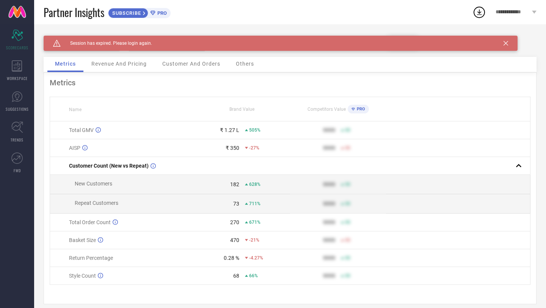
click at [124, 67] on div "Revenue And Pricing" at bounding box center [119, 64] width 70 height 15
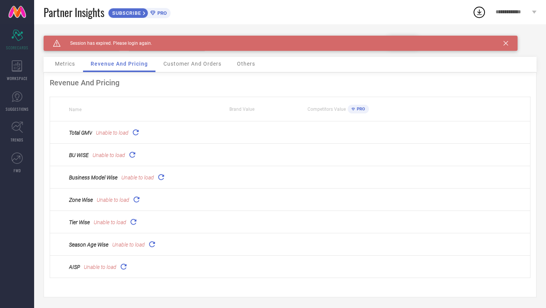
click at [67, 64] on span "Metrics" at bounding box center [65, 64] width 20 height 6
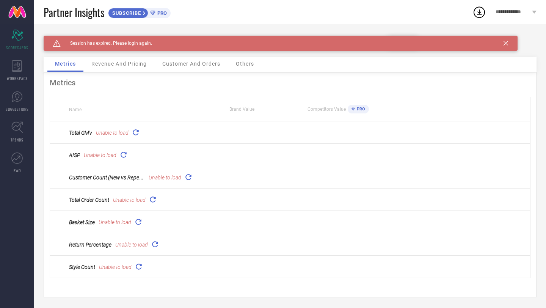
click at [69, 63] on span "Metrics" at bounding box center [65, 64] width 21 height 6
click at [19, 38] on icon "Scorecard" at bounding box center [17, 35] width 12 height 11
click at [113, 66] on span "Revenue And Pricing" at bounding box center [118, 64] width 55 height 6
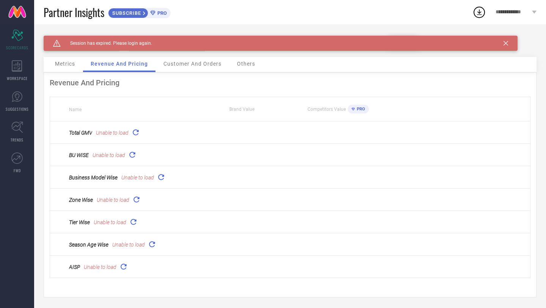
click at [190, 72] on div "Metrics Revenue And Pricing Customer And Orders Others" at bounding box center [290, 65] width 493 height 16
click at [190, 68] on div "Customer And Orders" at bounding box center [192, 64] width 73 height 15
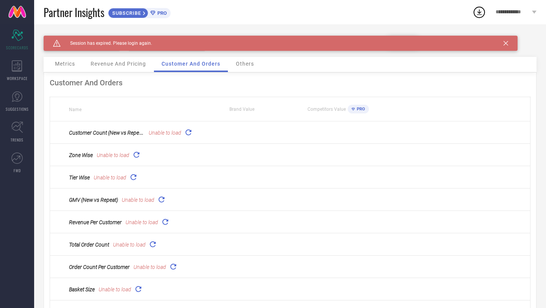
click at [246, 66] on span "Others" at bounding box center [245, 64] width 18 height 6
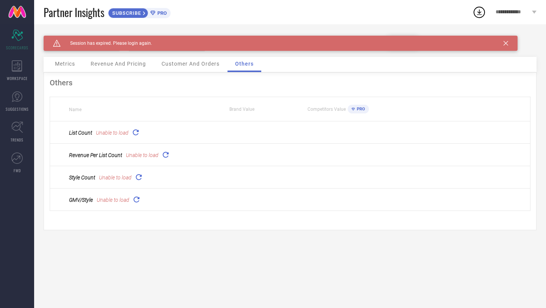
click at [162, 57] on div "Customer And Orders" at bounding box center [190, 64] width 73 height 15
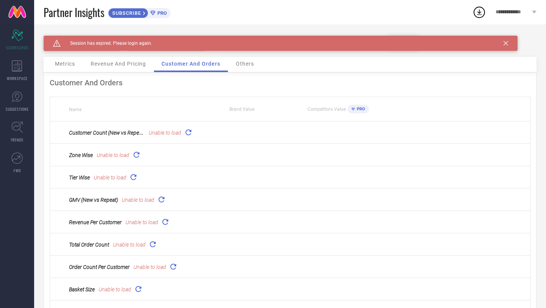
click at [107, 56] on div "Brand N PLUS PROFESSIONAL Category All Date Range [DATE] to [DATE] Comparison P…" at bounding box center [290, 46] width 493 height 21
click at [80, 68] on div "Metrics" at bounding box center [64, 64] width 35 height 15
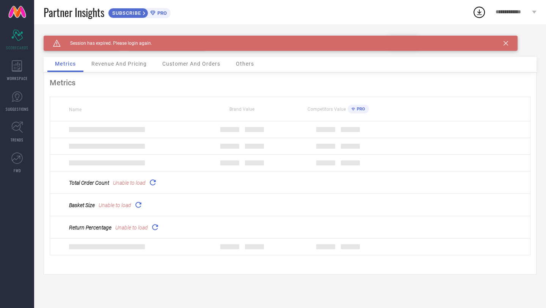
click at [107, 66] on span "Revenue And Pricing" at bounding box center [118, 64] width 55 height 6
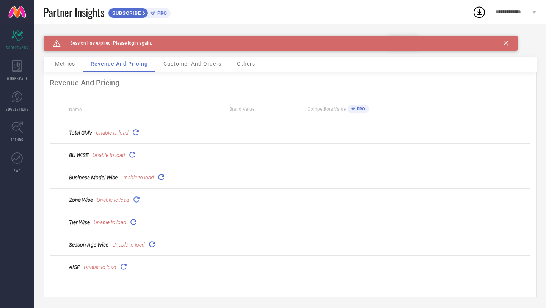
click at [70, 67] on span "Metrics" at bounding box center [65, 64] width 20 height 6
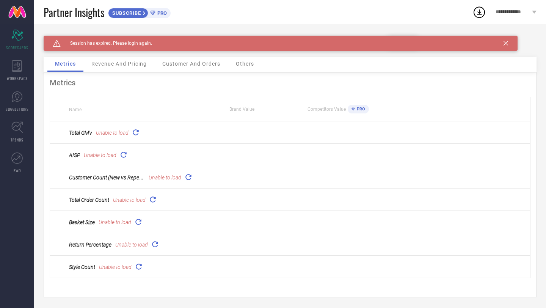
click at [111, 77] on div "Metrics Name Brand Value Competitors Value PRO Total GMV Unable to load AISP Un…" at bounding box center [290, 184] width 493 height 225
click at [117, 63] on span "Revenue And Pricing" at bounding box center [118, 64] width 55 height 6
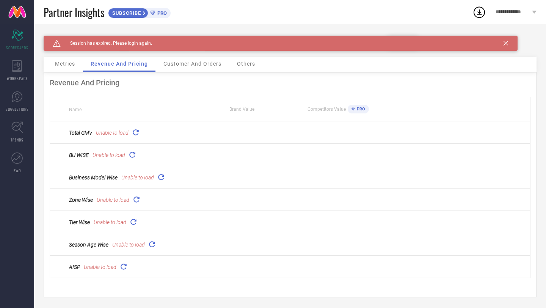
click at [179, 71] on div "Customer And Orders" at bounding box center [192, 64] width 73 height 15
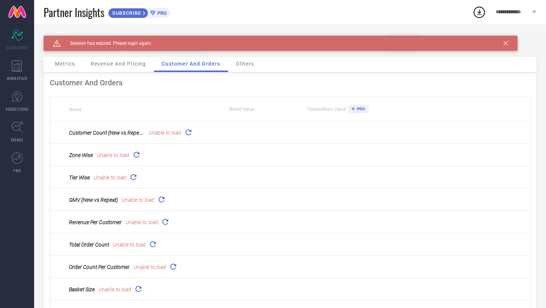
click at [119, 67] on div "Revenue And Pricing" at bounding box center [118, 64] width 70 height 15
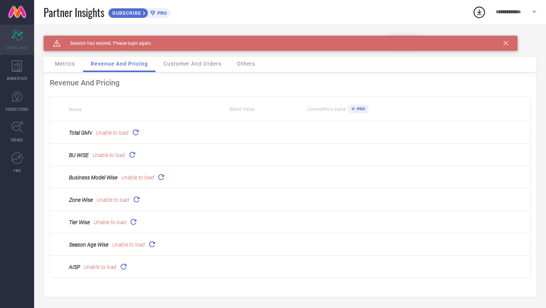
click at [22, 34] on icon "Scorecard" at bounding box center [17, 35] width 12 height 11
click at [18, 128] on icon at bounding box center [17, 127] width 12 height 12
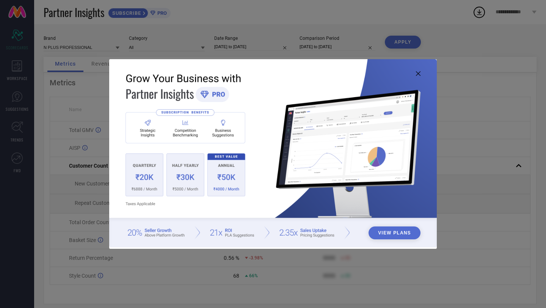
click at [419, 73] on icon at bounding box center [418, 73] width 5 height 5
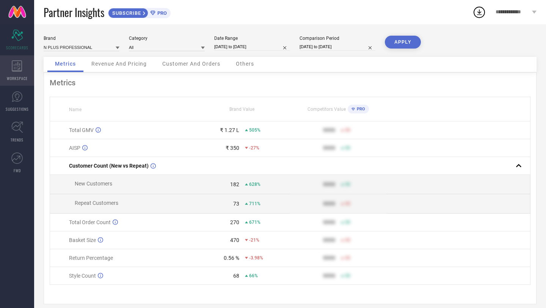
click at [21, 70] on icon at bounding box center [17, 65] width 10 height 11
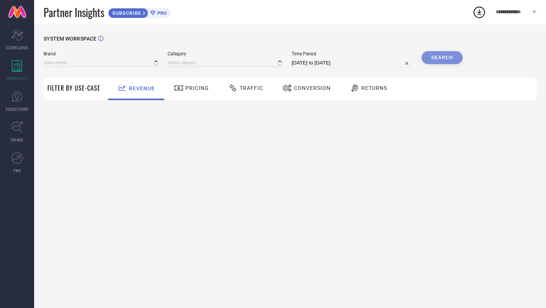
type input "N PLUS PROFESSIONAL"
type input "All"
click at [16, 38] on icon at bounding box center [16, 35] width 11 height 11
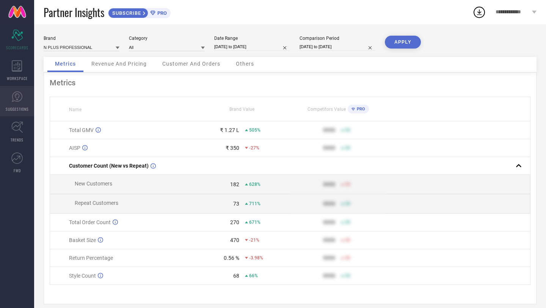
click at [21, 102] on link "SUGGESTIONS" at bounding box center [17, 101] width 34 height 30
